Goal: Task Accomplishment & Management: Use online tool/utility

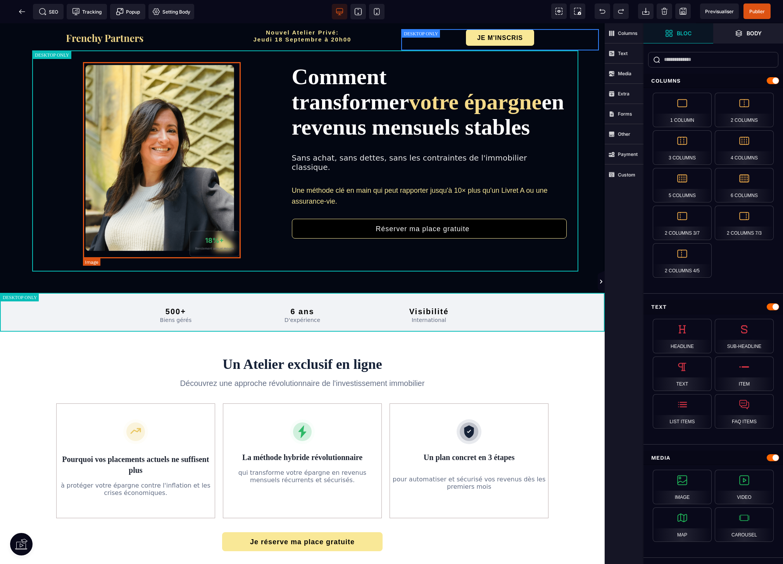
click at [185, 159] on img at bounding box center [162, 160] width 158 height 196
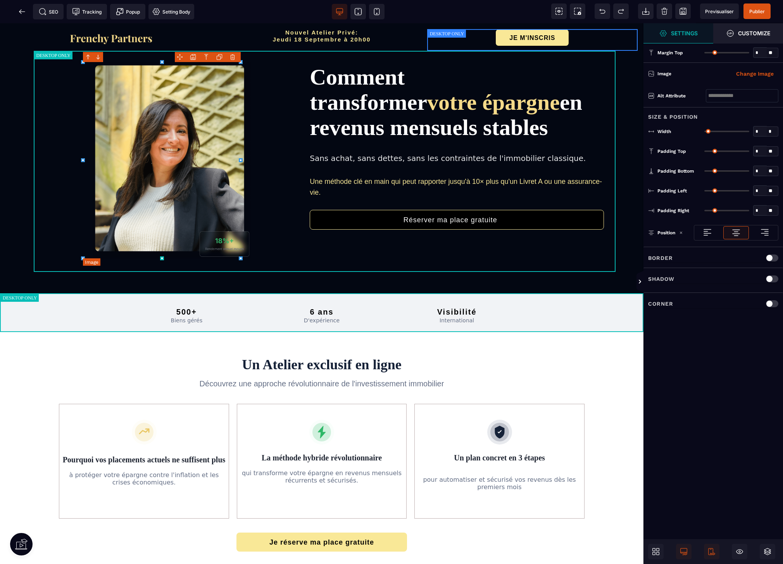
type input "*"
type input "****"
type input "*"
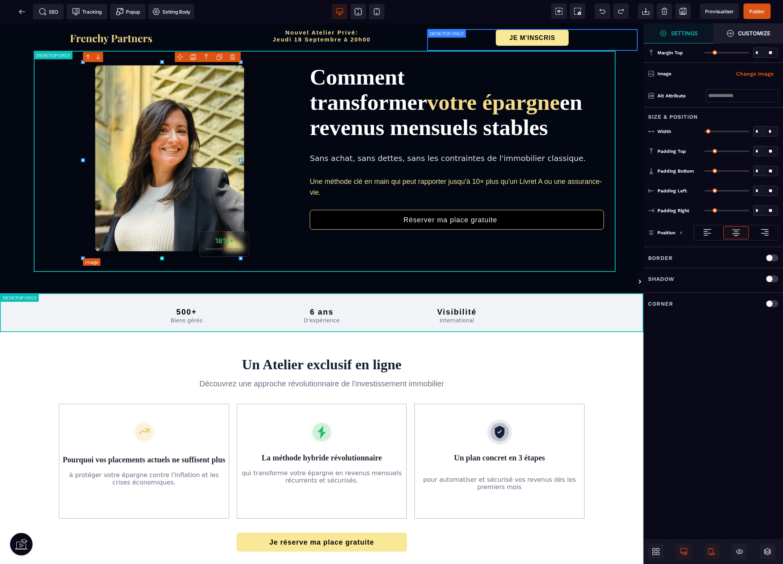
type input "*"
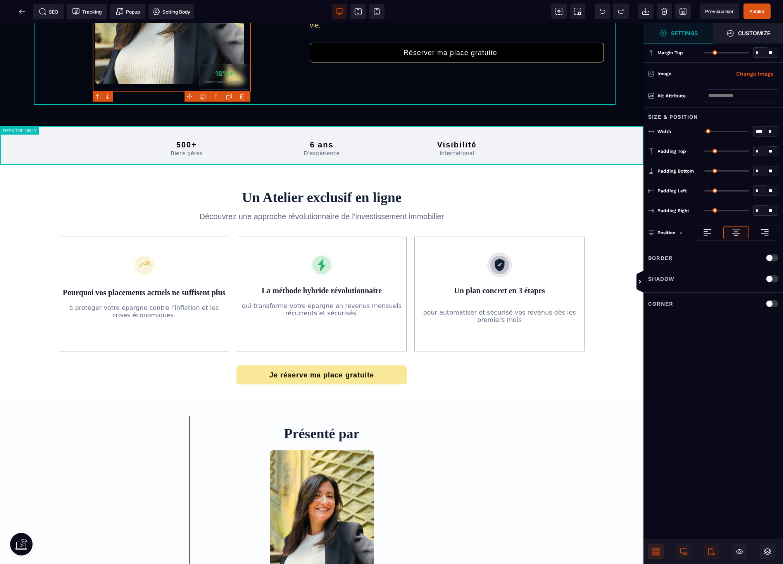
click at [659, 552] on icon at bounding box center [657, 553] width 3 height 3
